Goal: Task Accomplishment & Management: Complete application form

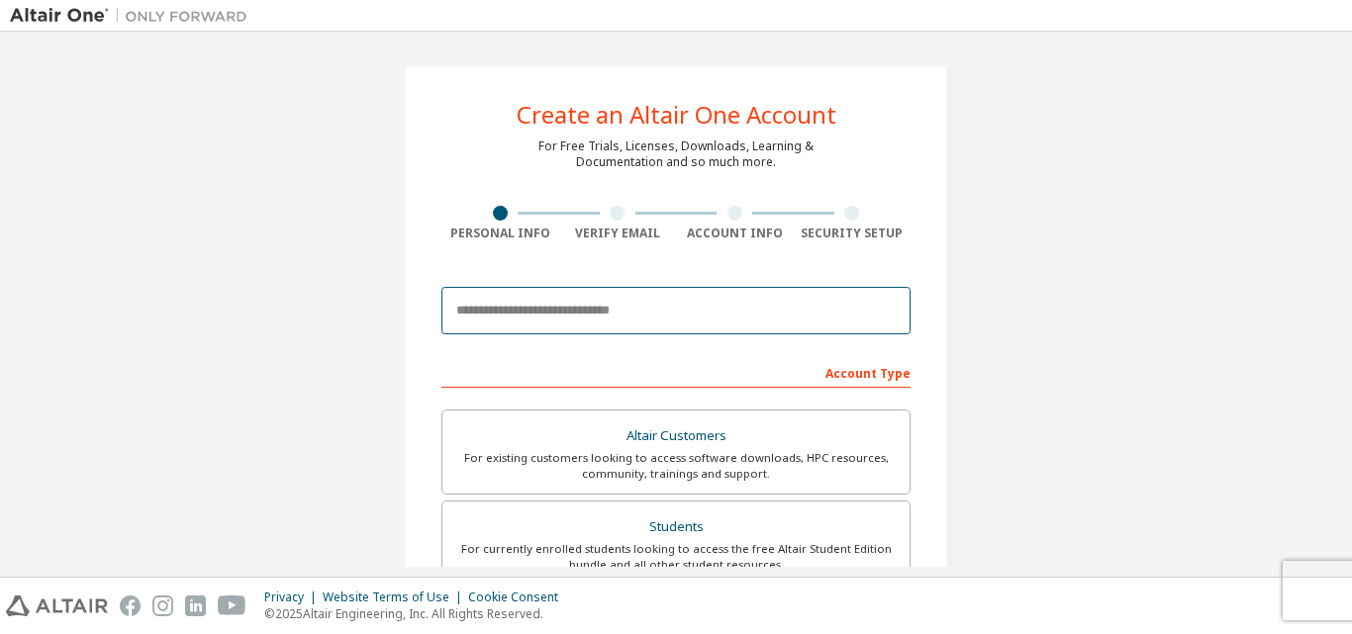
click at [568, 326] on input "email" at bounding box center [675, 310] width 469 height 47
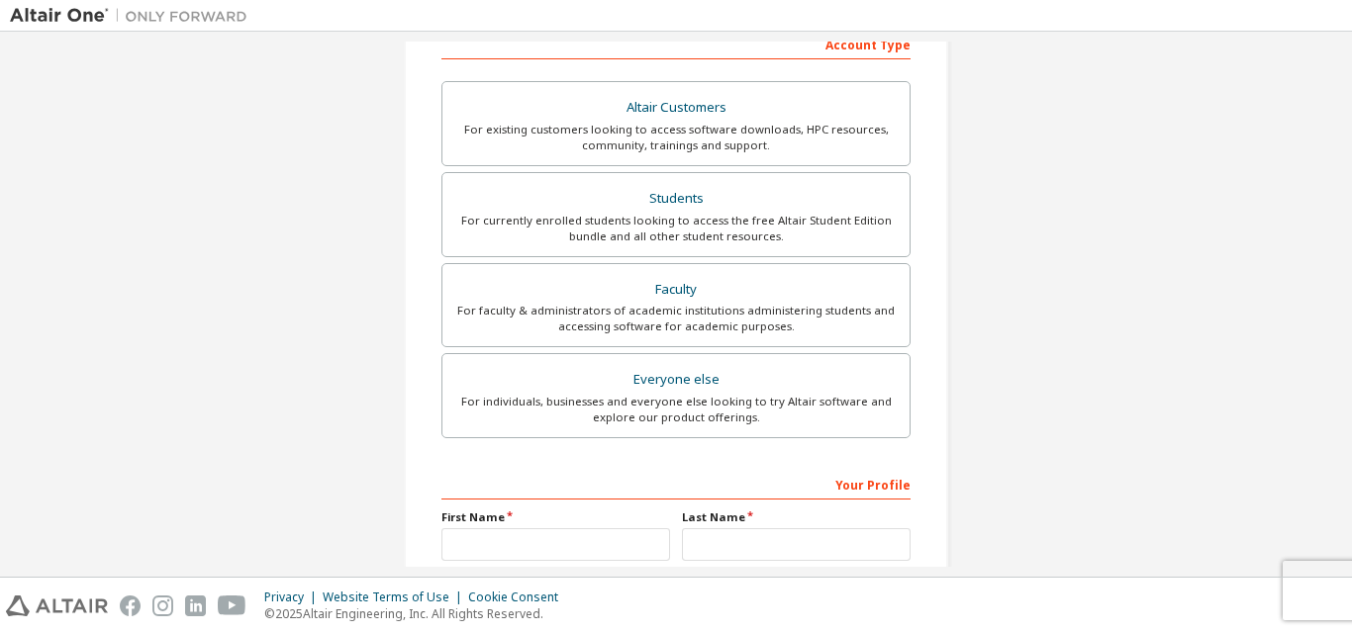
scroll to position [329, 0]
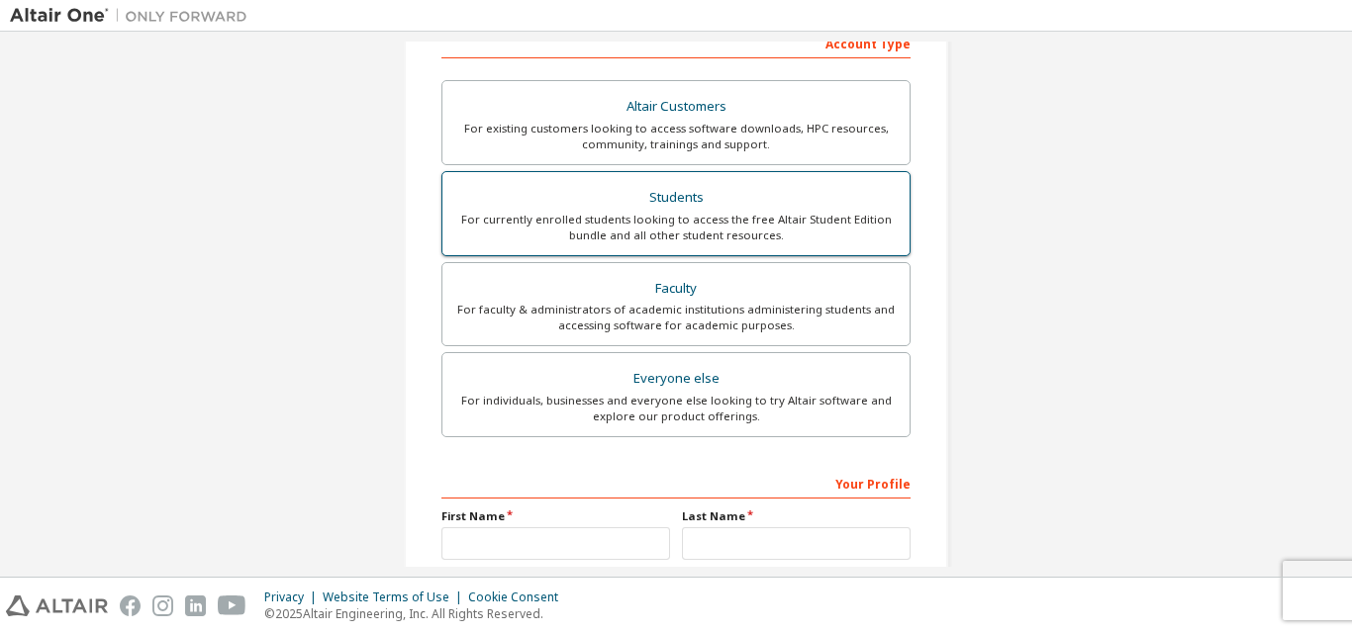
click at [690, 207] on div "Students" at bounding box center [675, 198] width 443 height 28
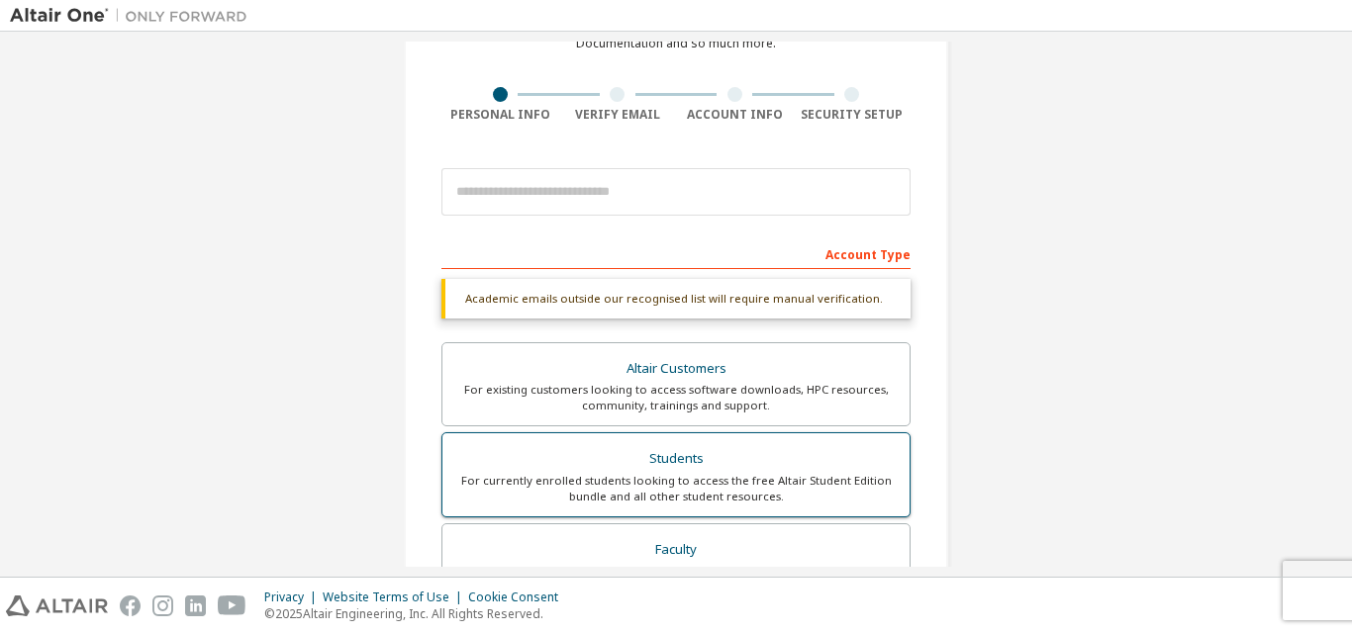
scroll to position [117, 0]
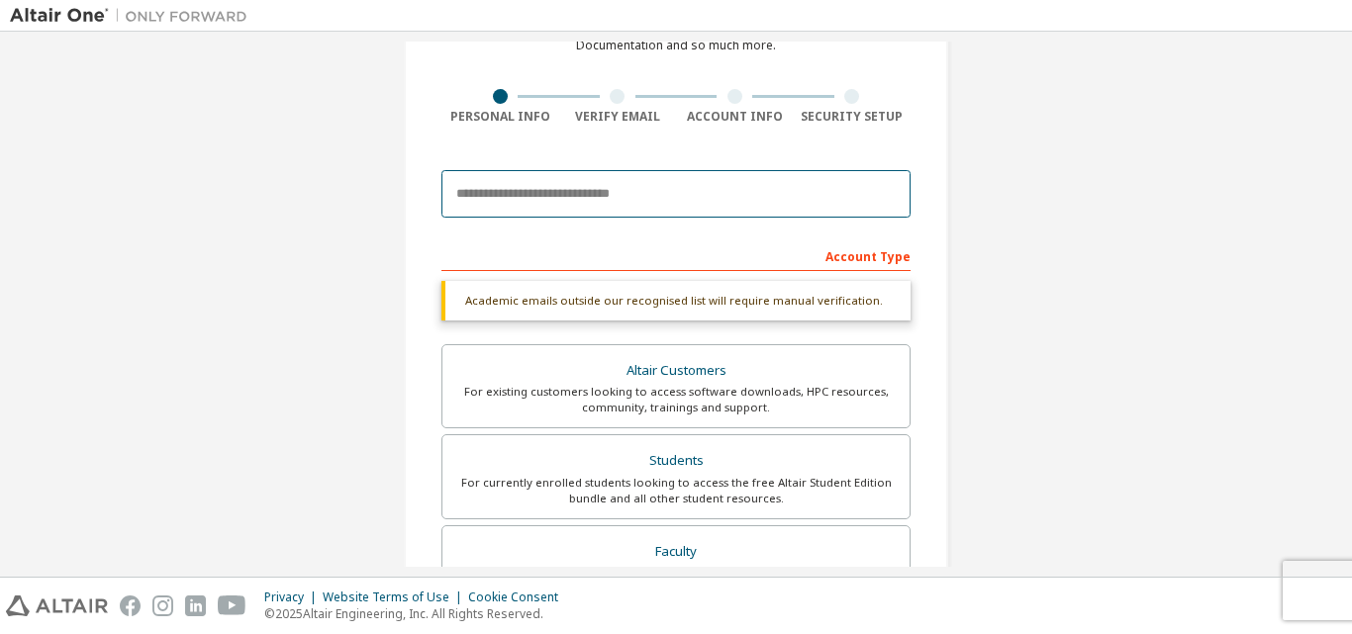
click at [635, 197] on input "email" at bounding box center [675, 193] width 469 height 47
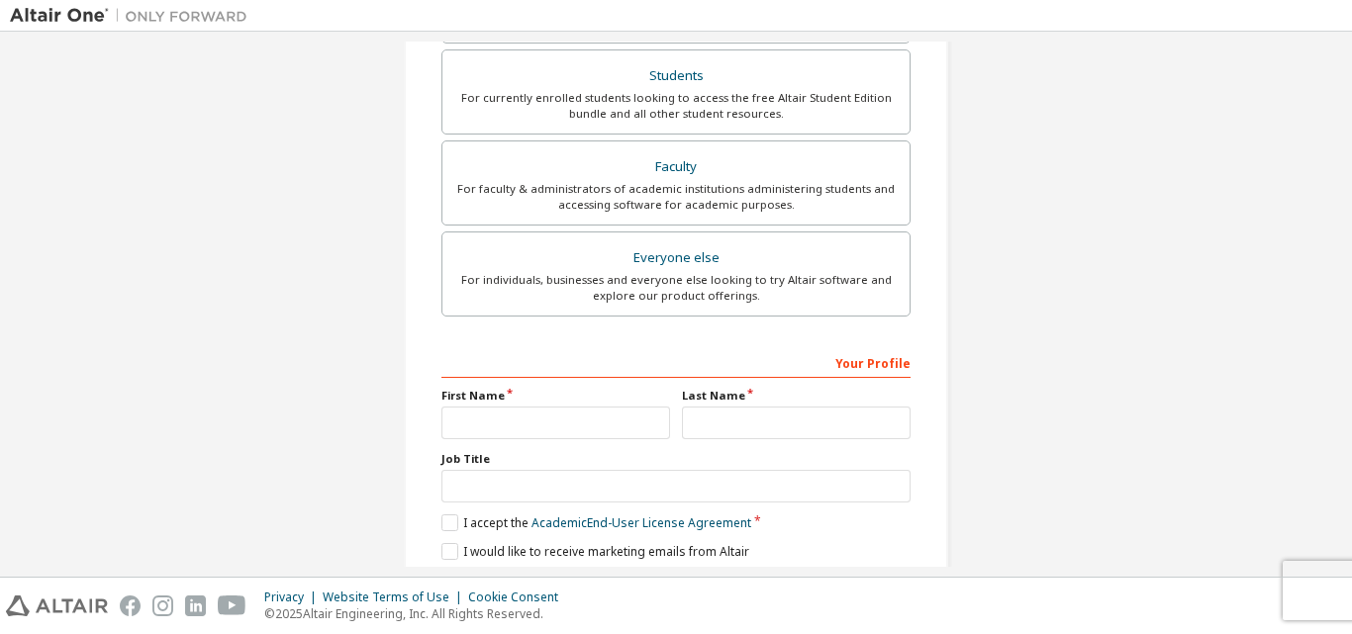
scroll to position [504, 0]
click at [553, 422] on input "text" at bounding box center [555, 421] width 229 height 33
type input "*"
type input "****"
click at [790, 435] on input "text" at bounding box center [796, 421] width 229 height 33
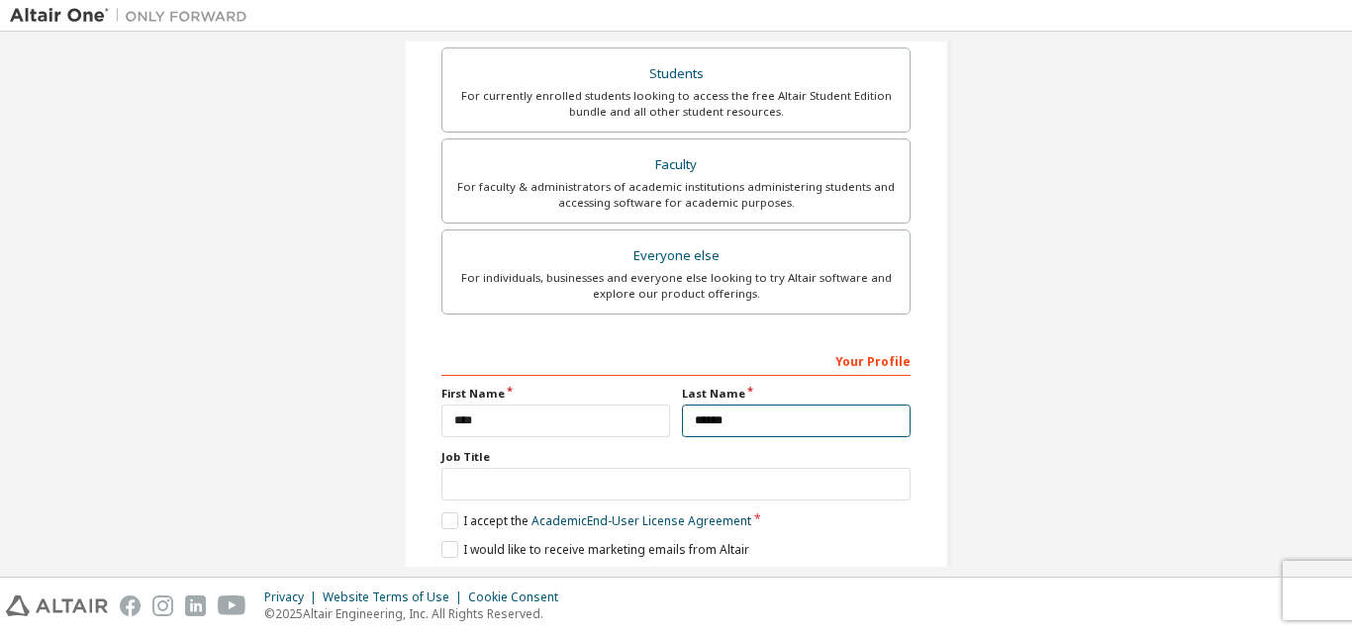
scroll to position [574, 0]
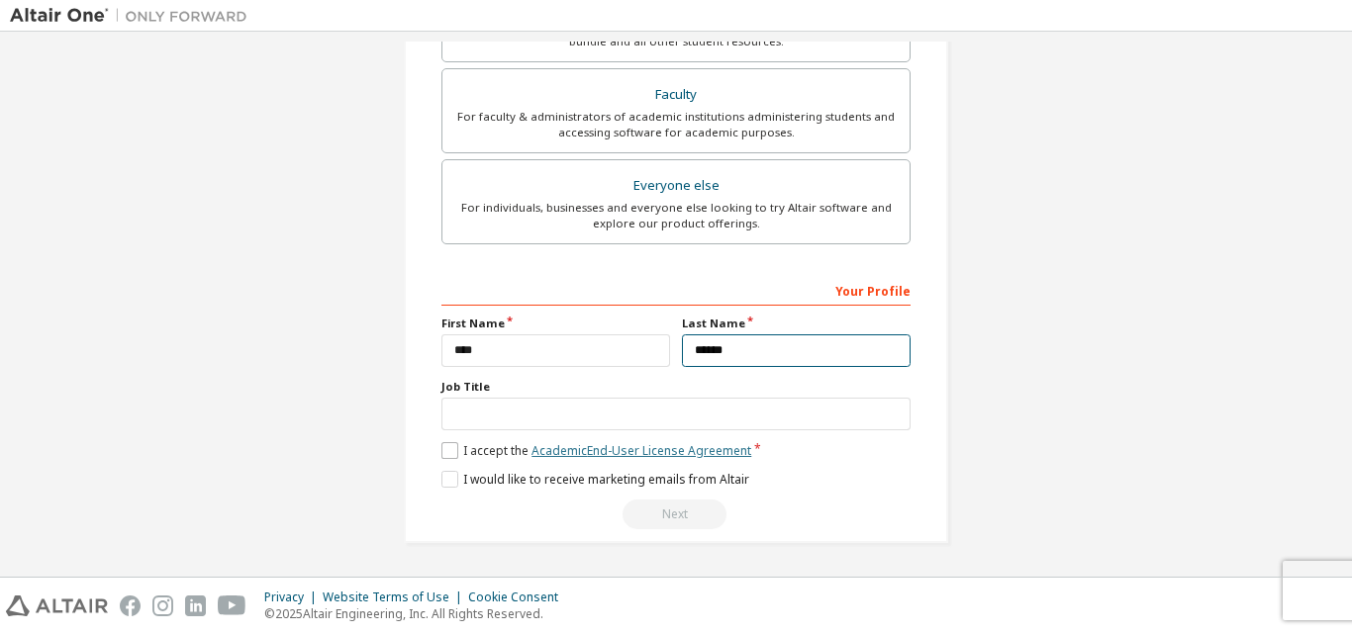
type input "******"
click at [627, 458] on link "Academic End-User License Agreement" at bounding box center [641, 450] width 220 height 17
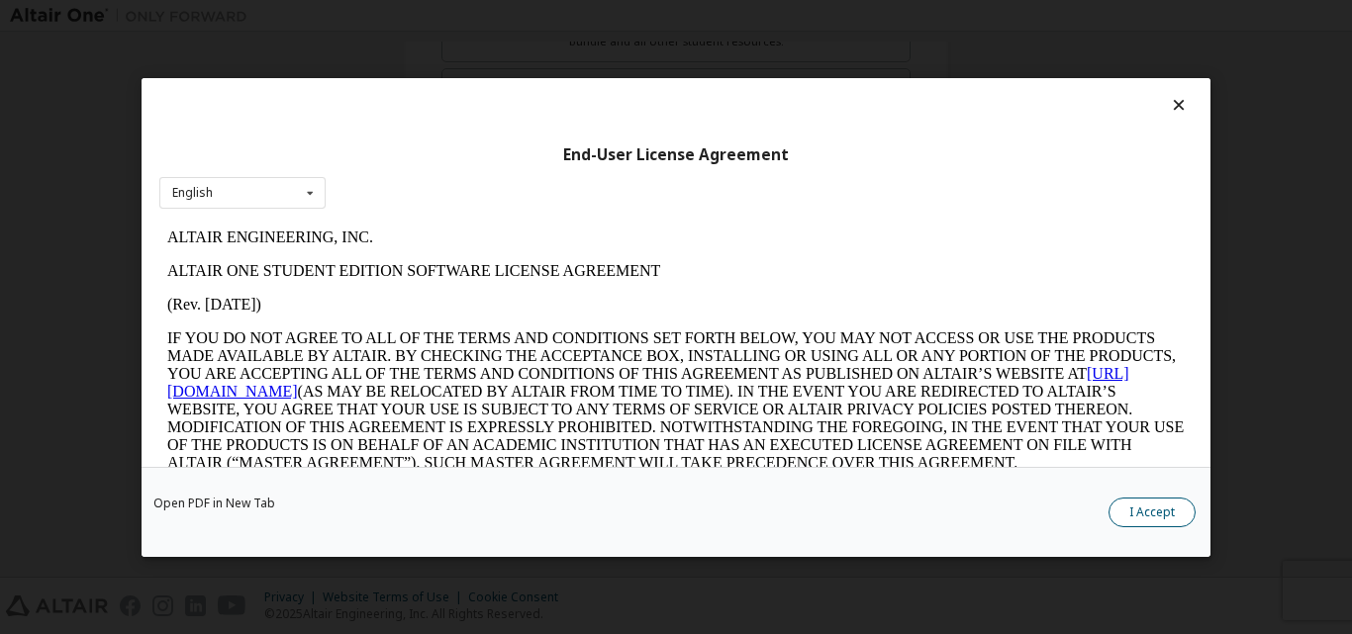
scroll to position [0, 0]
click at [1159, 509] on button "I Accept" at bounding box center [1151, 512] width 87 height 30
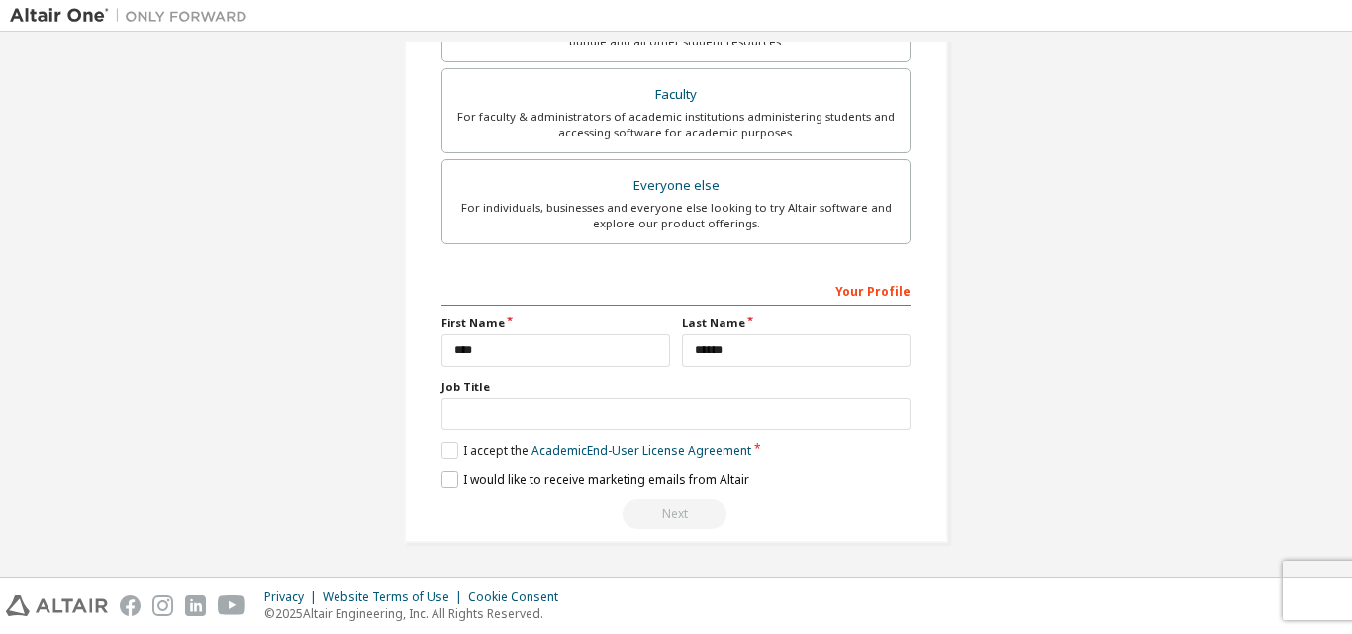
click at [560, 475] on label "I would like to receive marketing emails from Altair" at bounding box center [595, 479] width 308 height 17
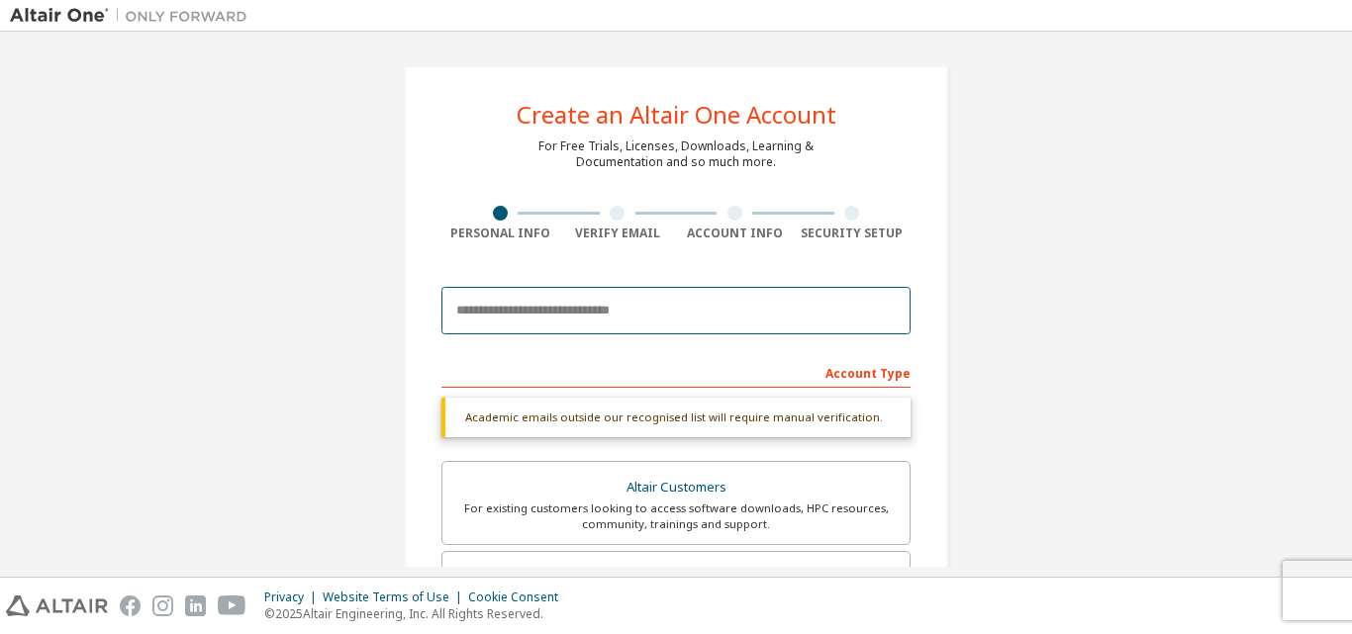
click at [555, 324] on input "email" at bounding box center [675, 310] width 469 height 47
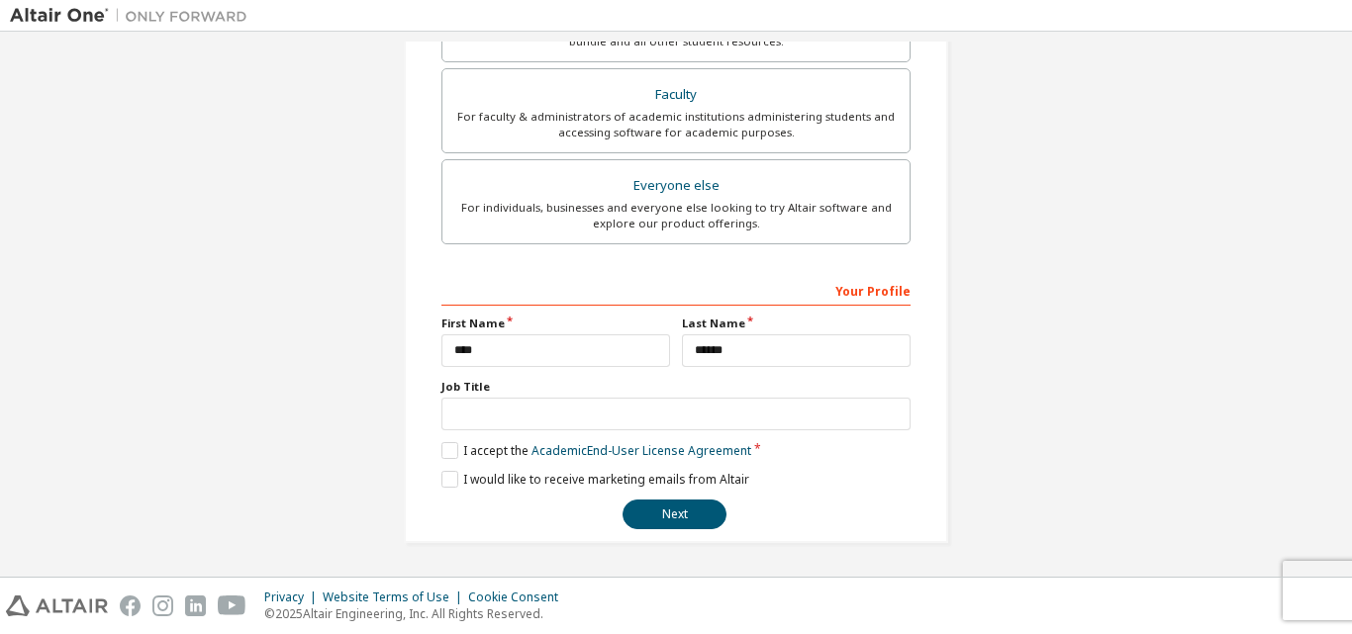
scroll to position [522, 0]
type input "**********"
click at [654, 511] on button "Next" at bounding box center [674, 515] width 104 height 30
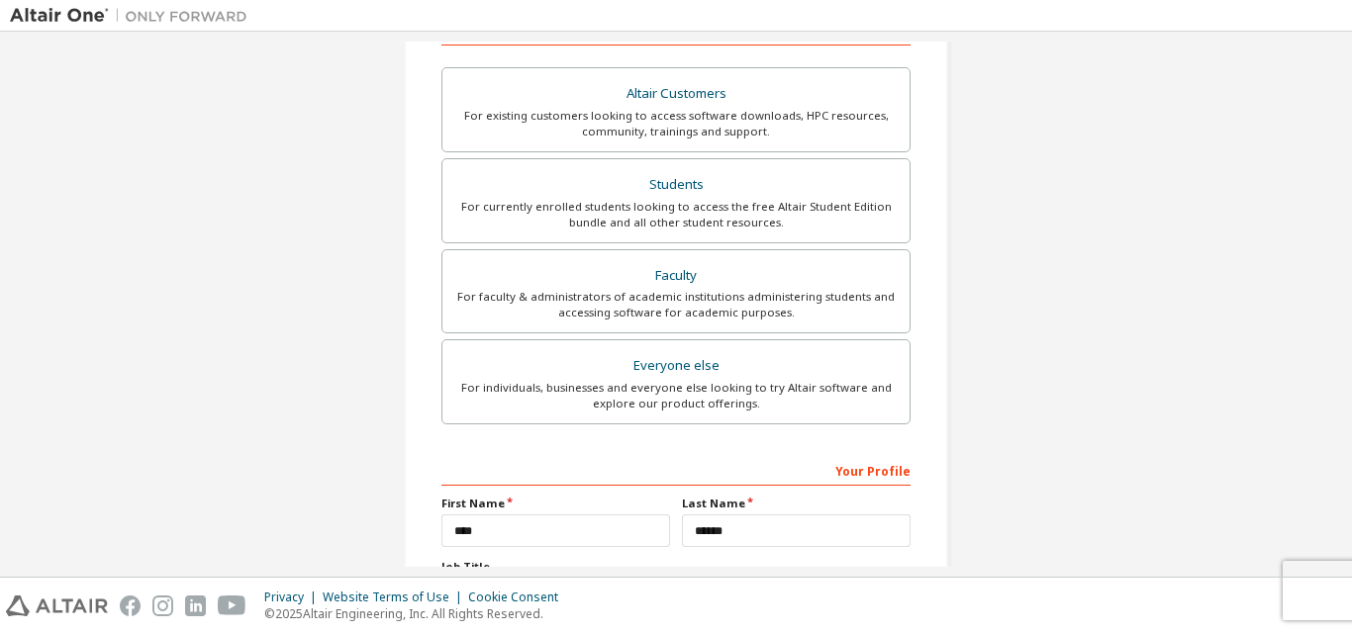
scroll to position [0, 0]
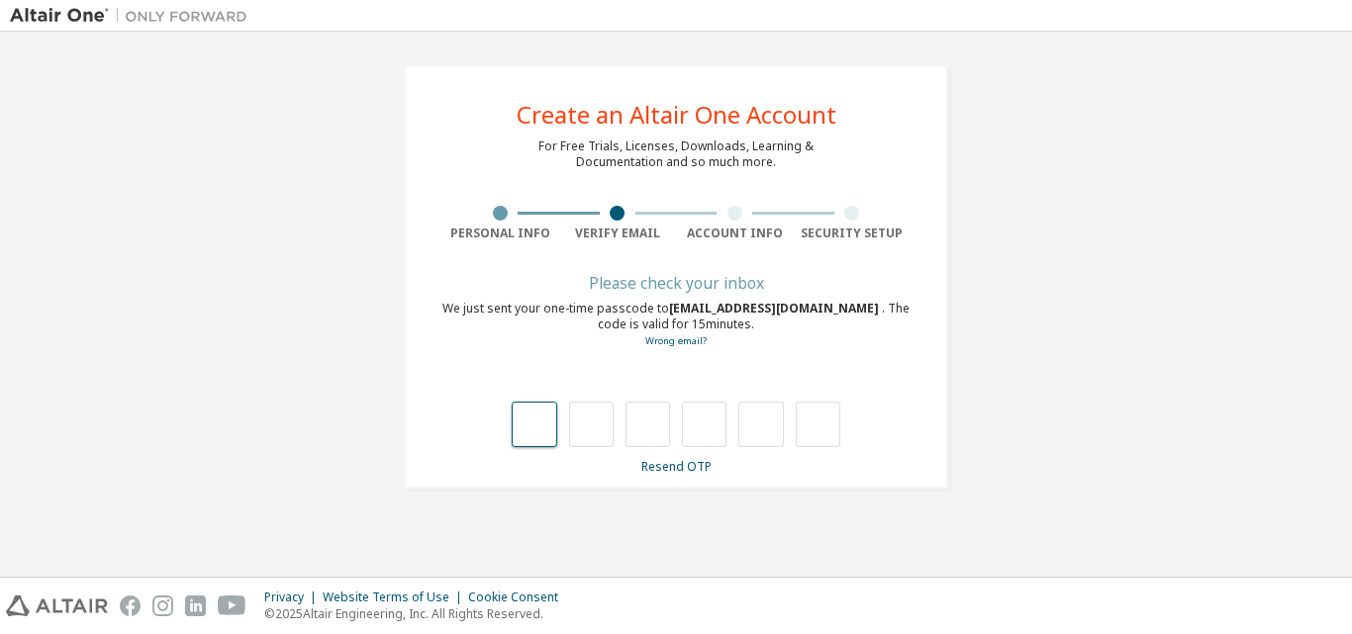
type input "*"
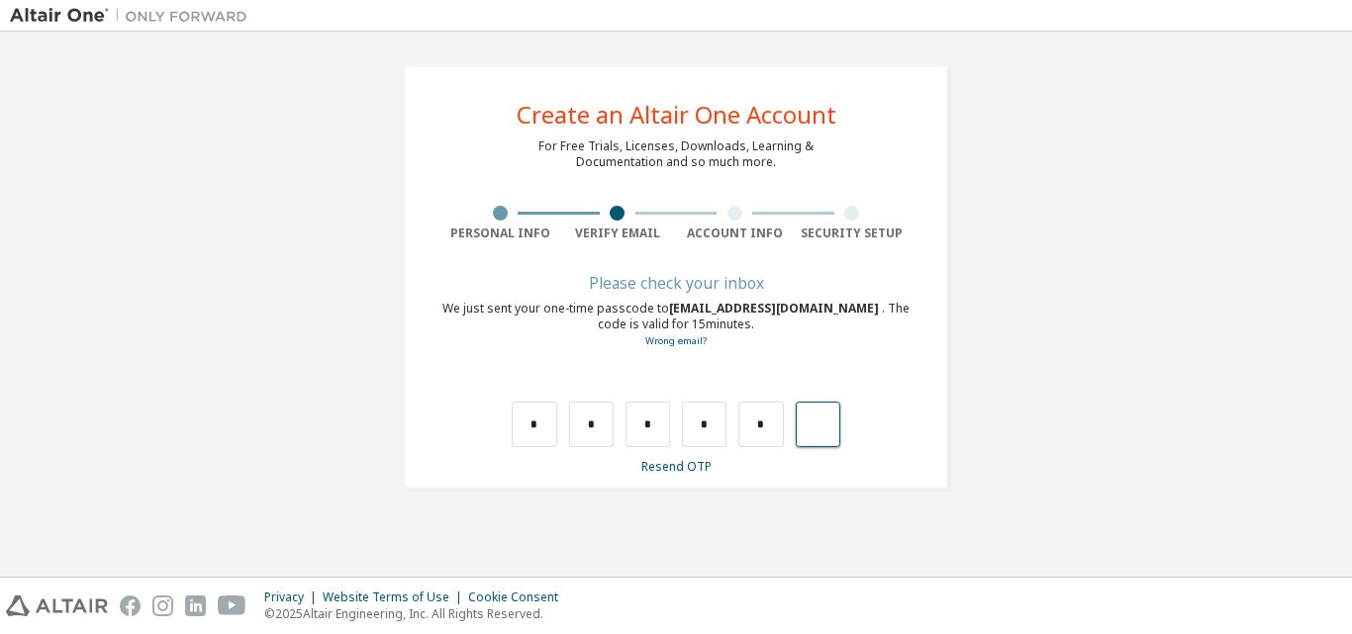
type input "*"
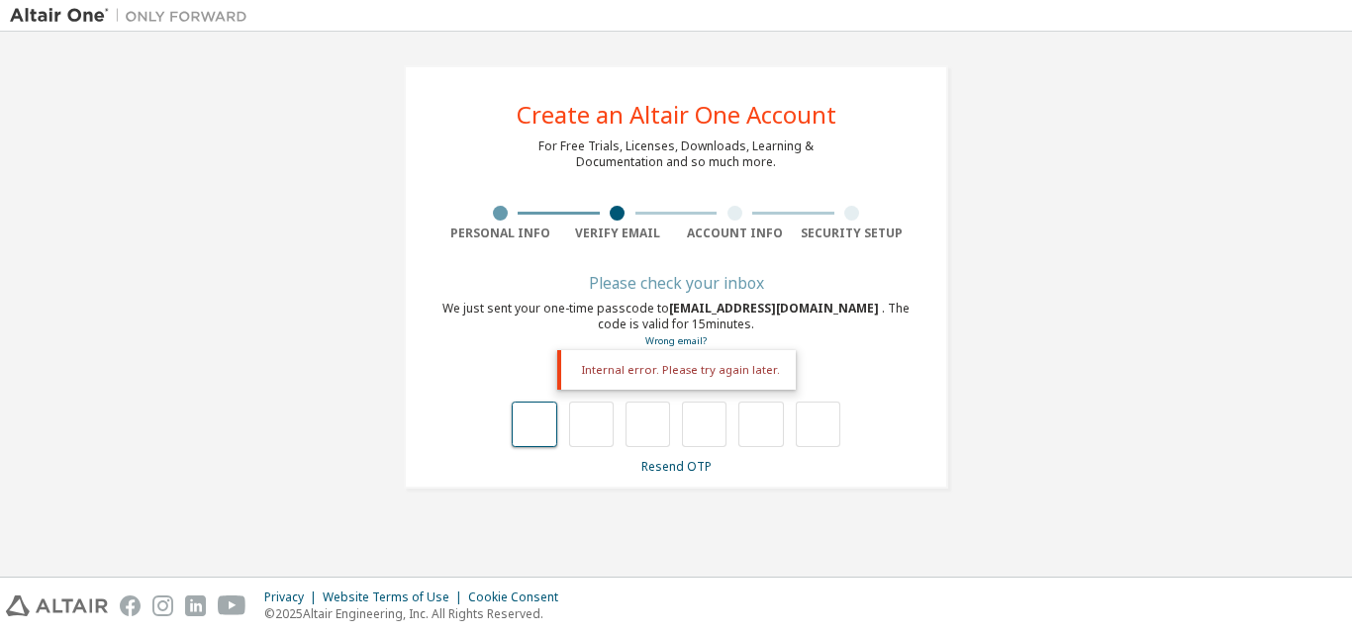
click at [545, 412] on input "text" at bounding box center [534, 425] width 45 height 46
type input "*"
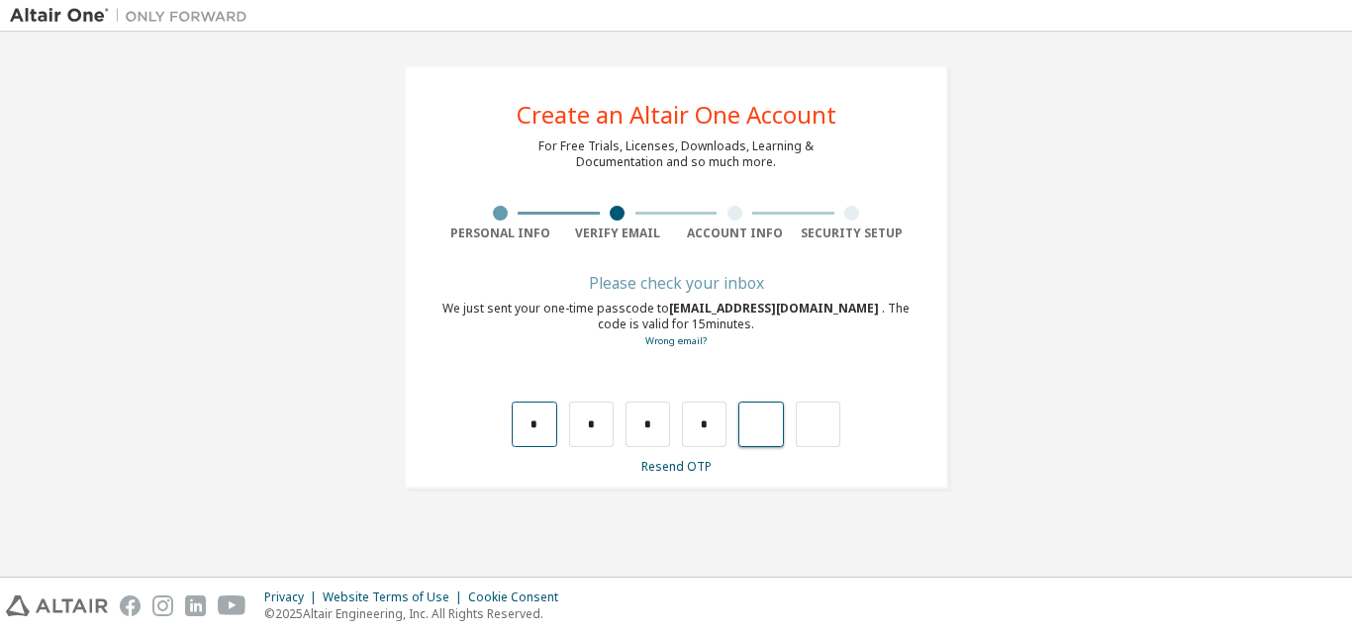
type input "*"
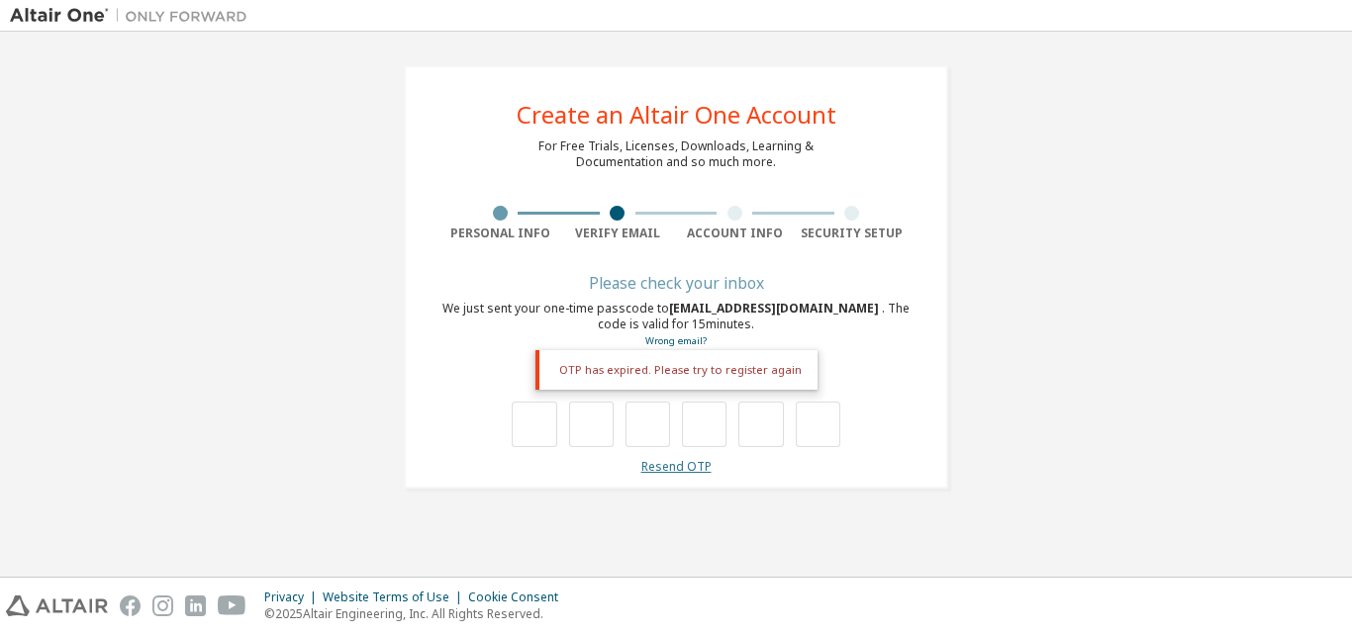
click at [648, 464] on link "Resend OTP" at bounding box center [676, 466] width 70 height 17
click at [546, 416] on input "text" at bounding box center [534, 425] width 45 height 46
type input "*"
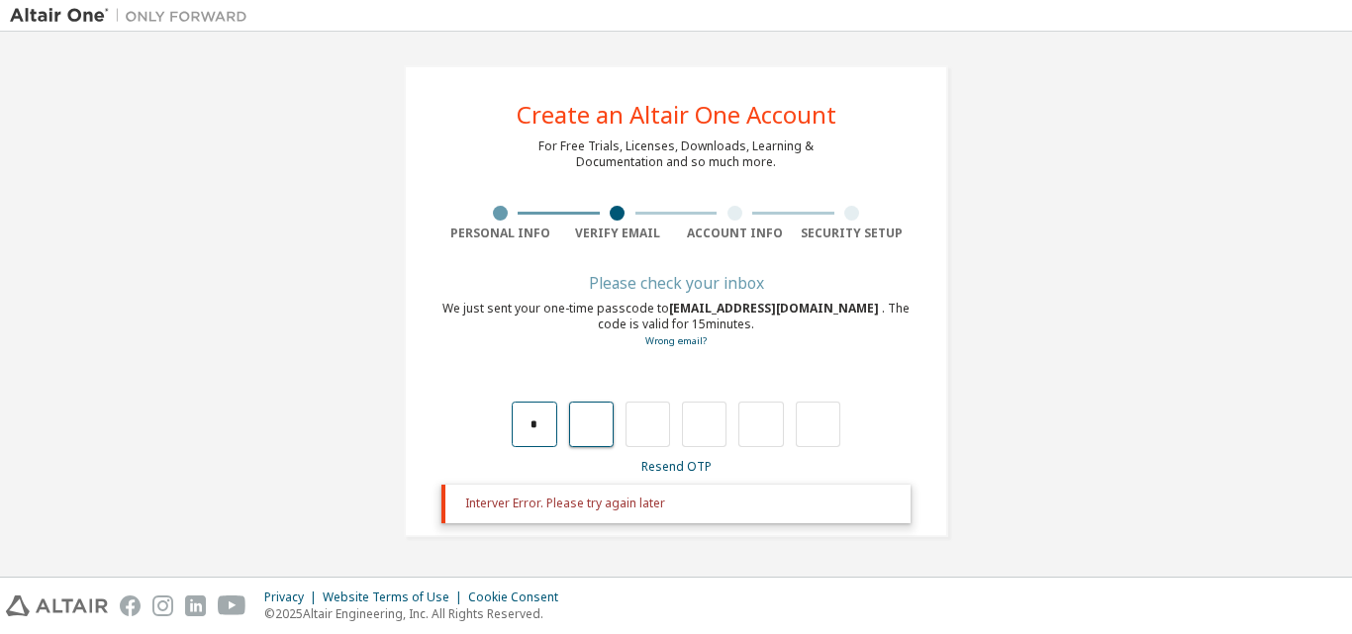
type input "*"
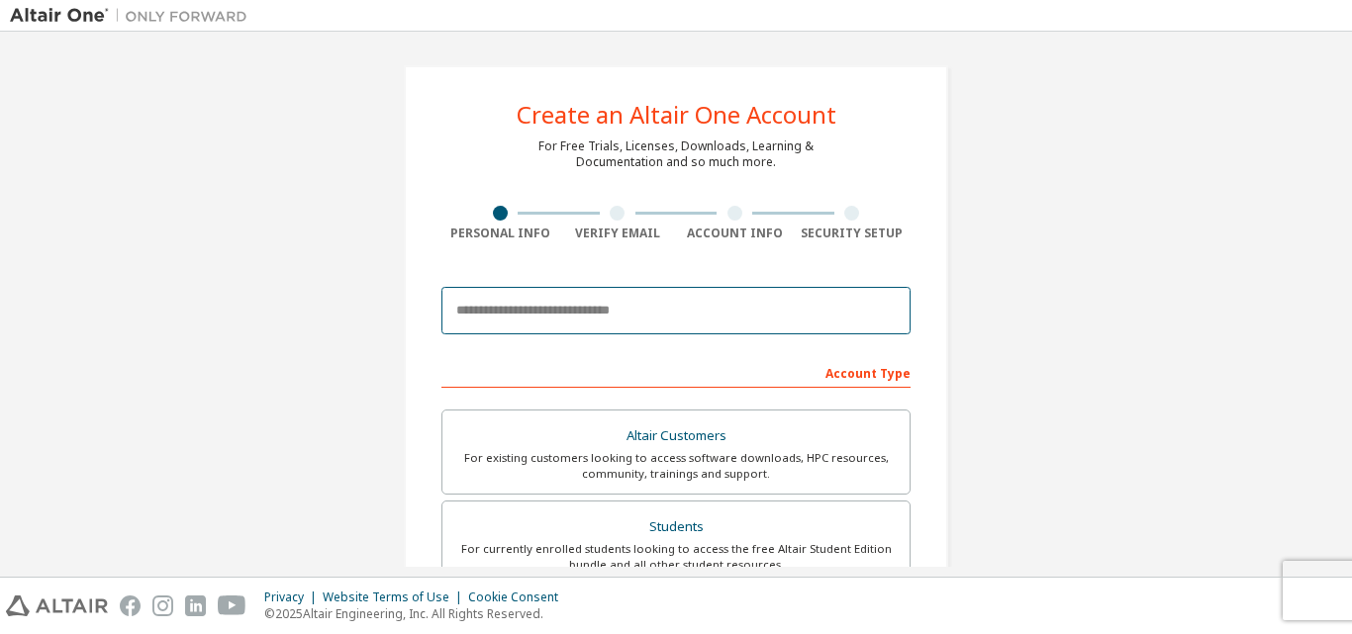
click at [541, 322] on input "email" at bounding box center [675, 310] width 469 height 47
type input "**********"
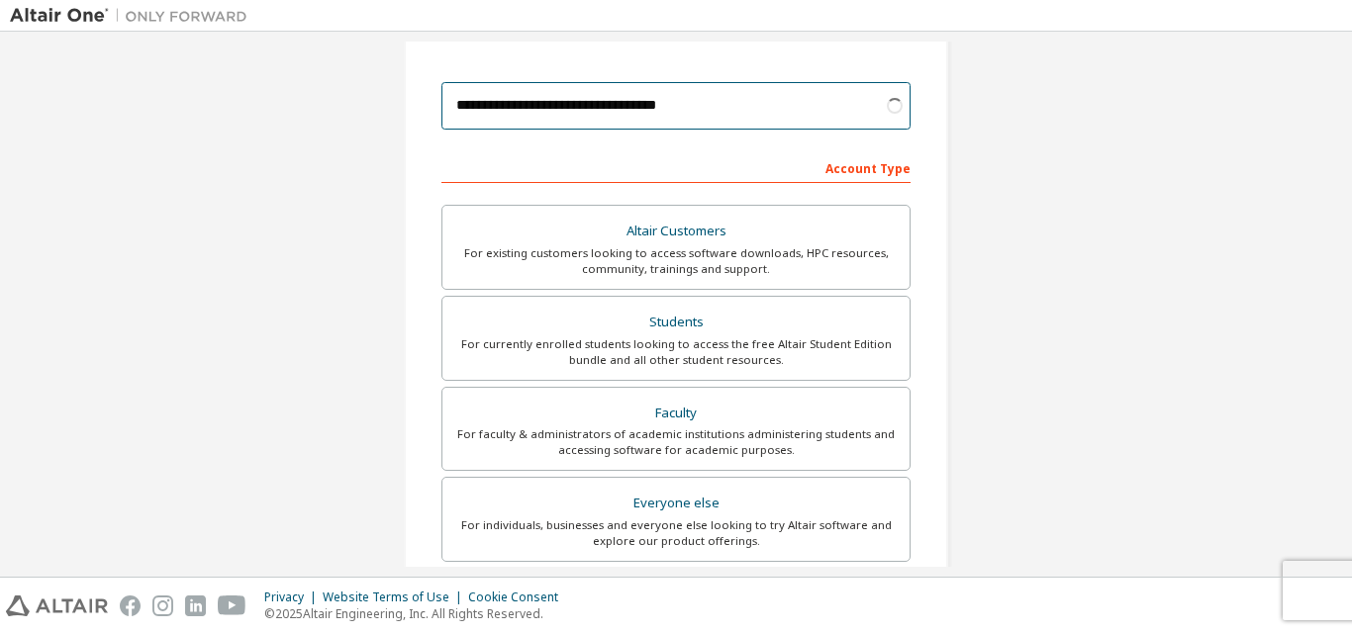
scroll to position [207, 0]
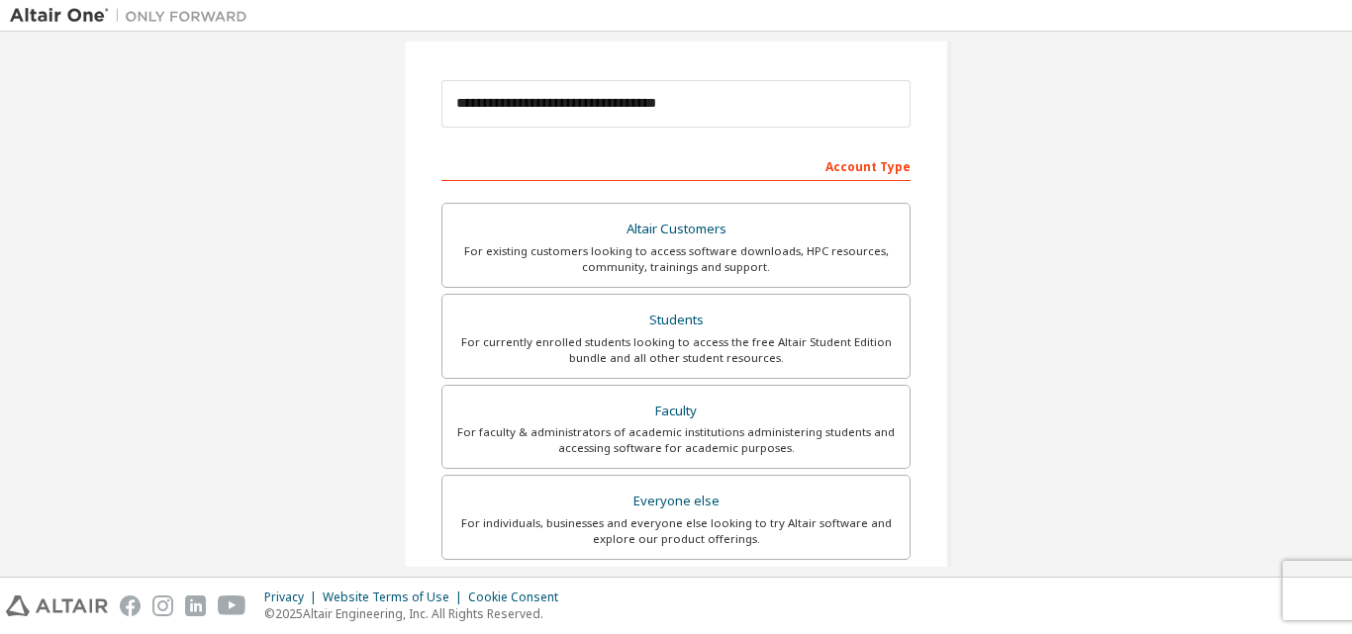
click at [575, 365] on div "For currently enrolled students looking to access the free Altair Student Editi…" at bounding box center [675, 350] width 443 height 32
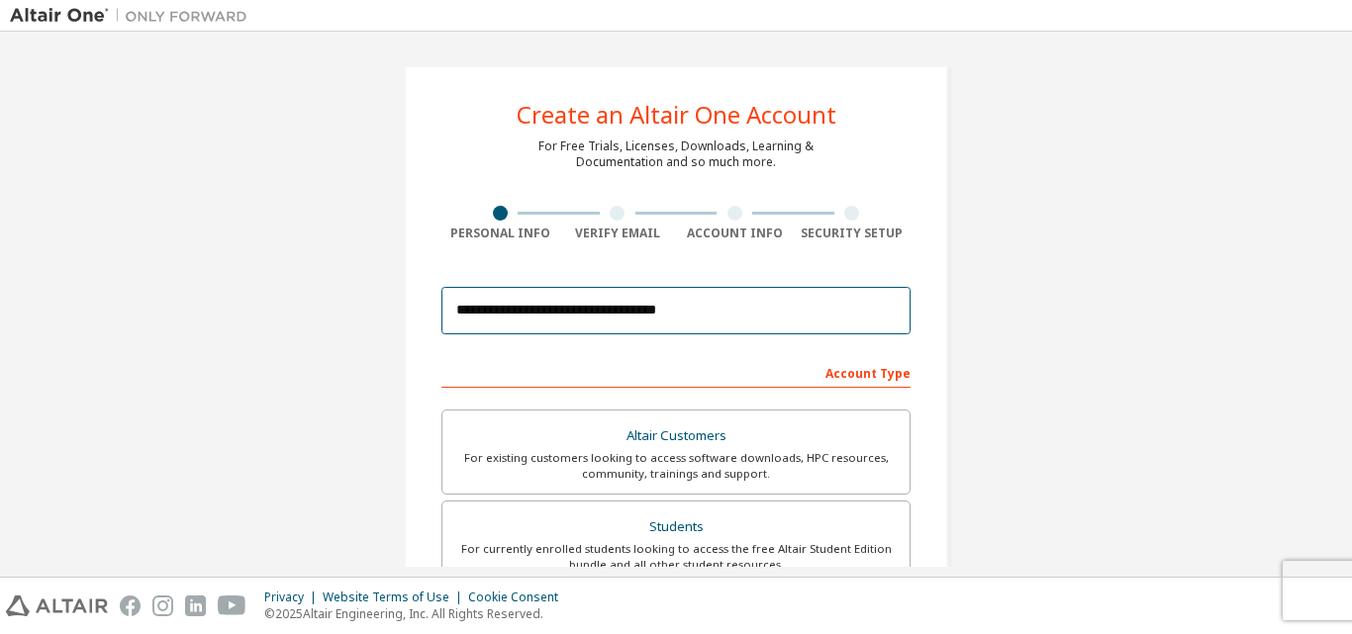
click at [550, 307] on input "**********" at bounding box center [675, 310] width 469 height 47
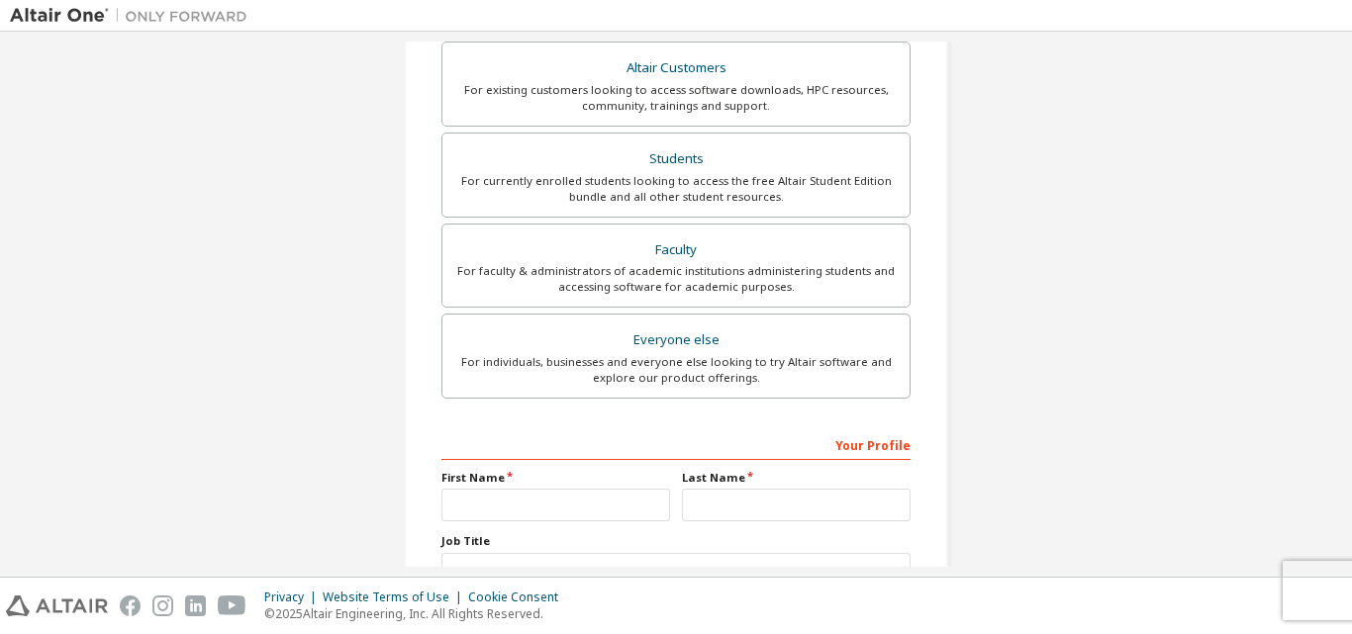
scroll to position [522, 0]
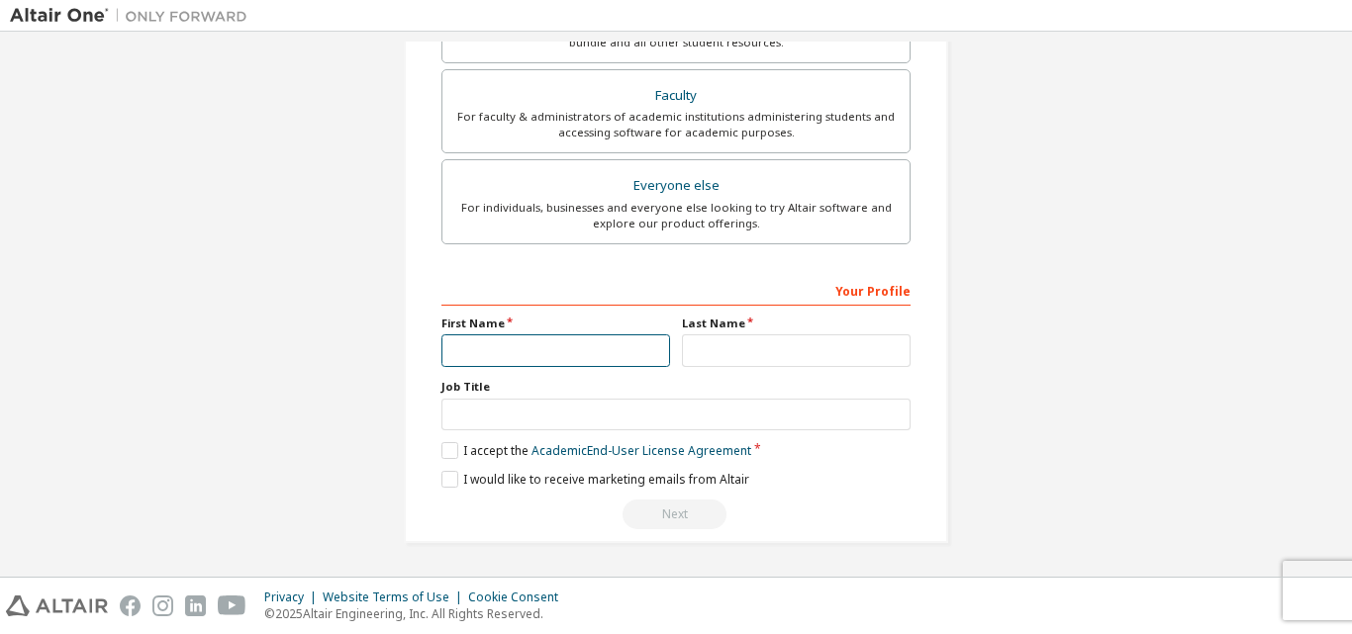
click at [534, 351] on input "text" at bounding box center [555, 350] width 229 height 33
type input "****"
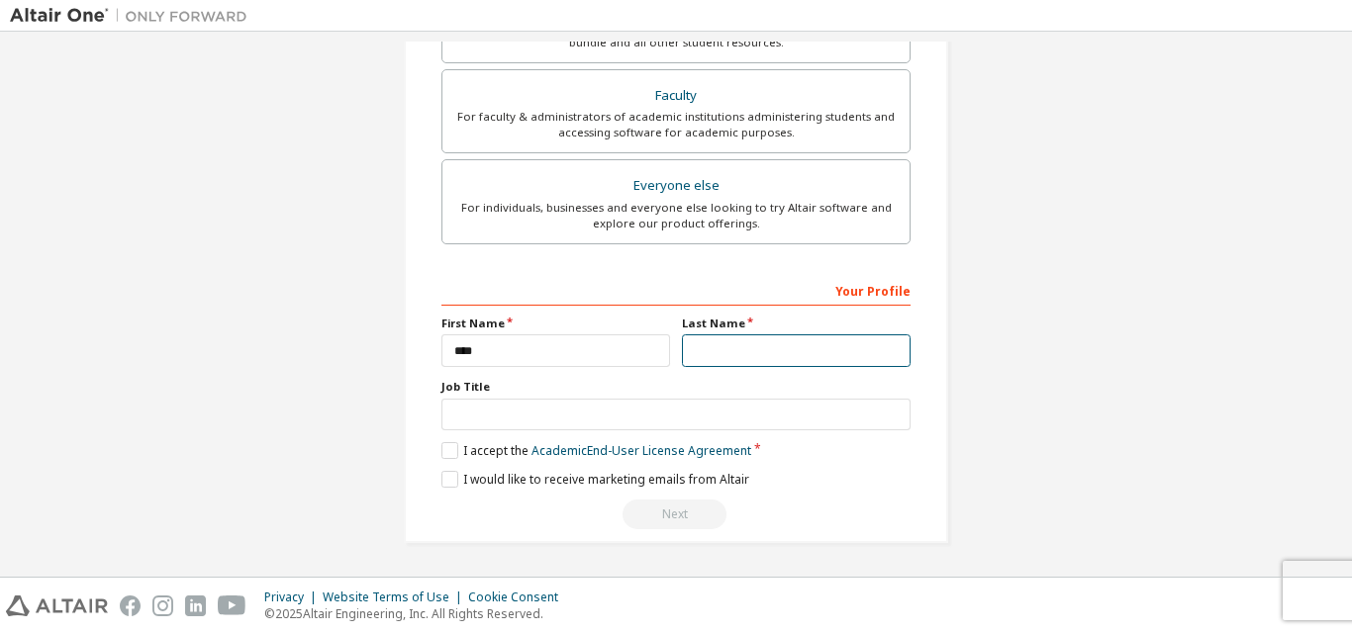
click at [733, 359] on input "text" at bounding box center [796, 350] width 229 height 33
type input "******"
click at [441, 447] on label "I accept the Academic End-User License Agreement" at bounding box center [596, 450] width 310 height 17
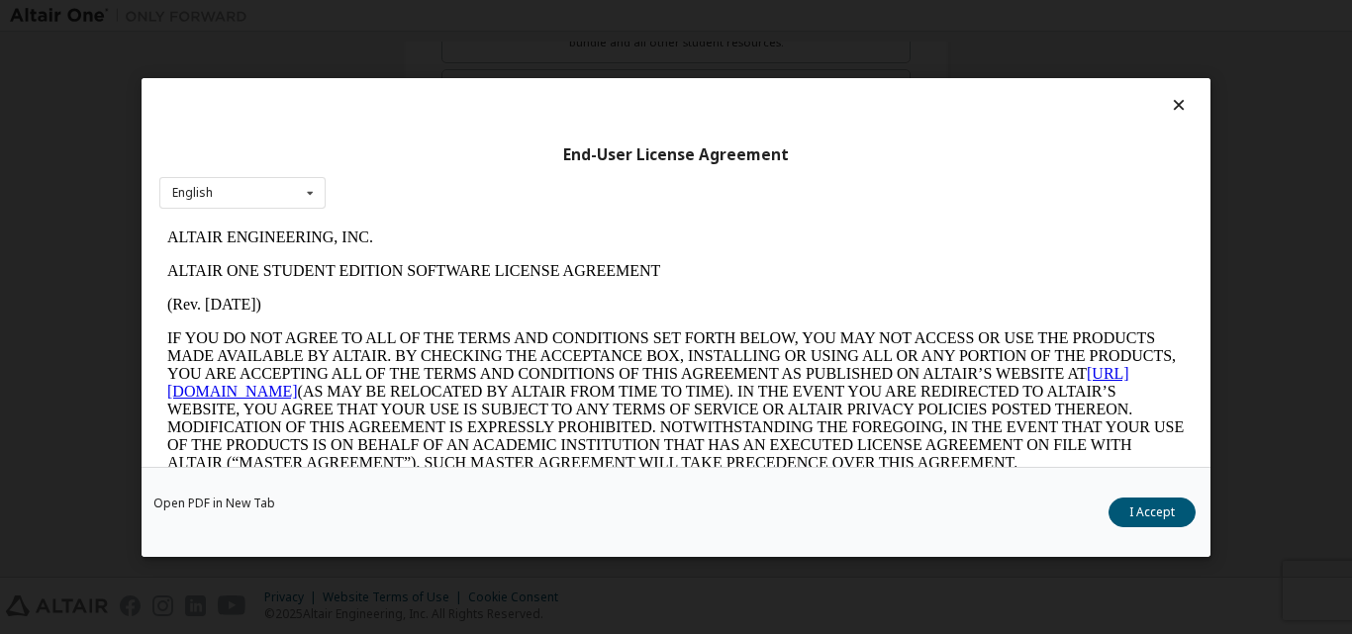
scroll to position [0, 0]
click at [1138, 502] on button "I Accept" at bounding box center [1151, 512] width 87 height 30
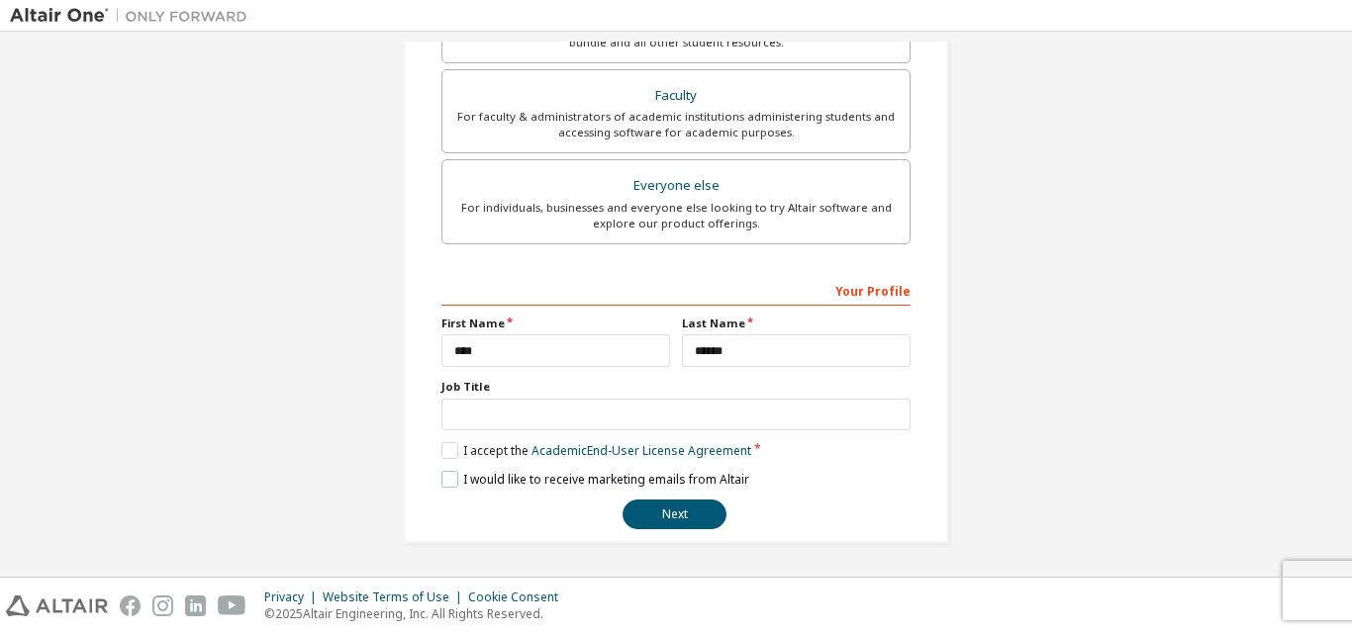
click at [452, 475] on label "I would like to receive marketing emails from Altair" at bounding box center [595, 479] width 308 height 17
click at [665, 520] on button "Next" at bounding box center [674, 515] width 104 height 30
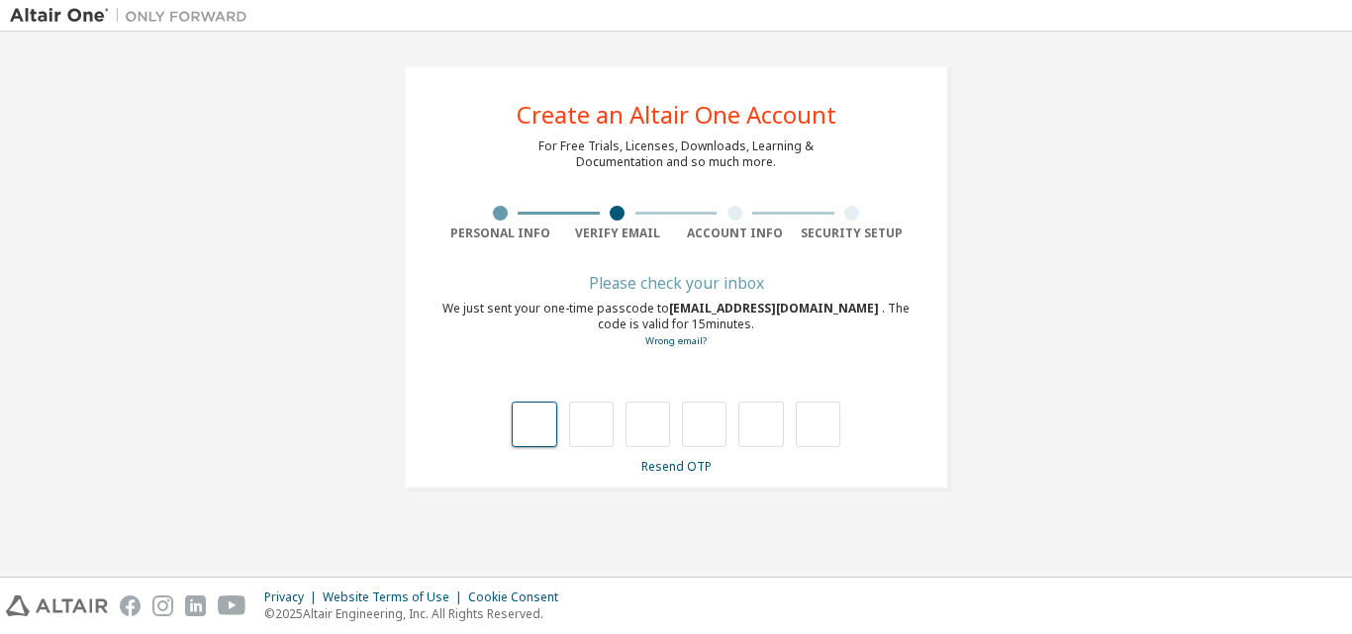
type input "*"
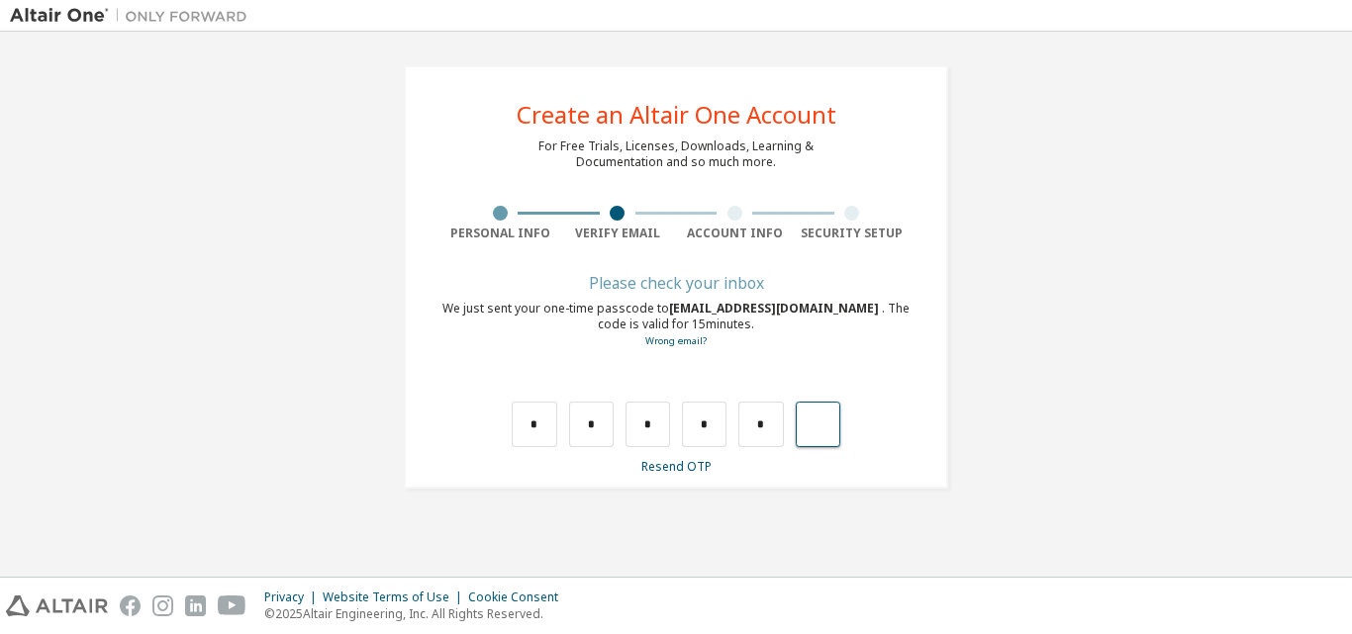
type input "*"
